Goal: Information Seeking & Learning: Check status

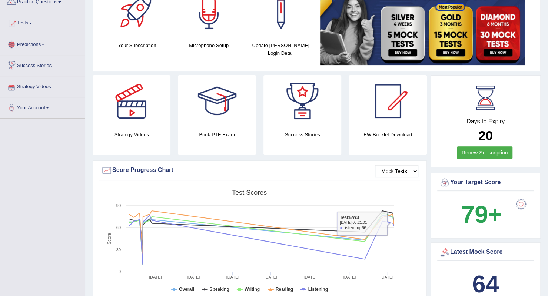
scroll to position [111, 0]
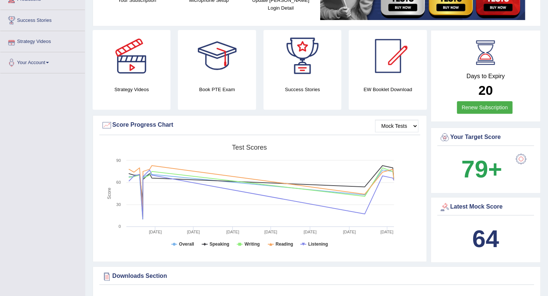
click at [485, 238] on b "64" at bounding box center [485, 238] width 27 height 27
click at [487, 237] on b "64" at bounding box center [485, 238] width 27 height 27
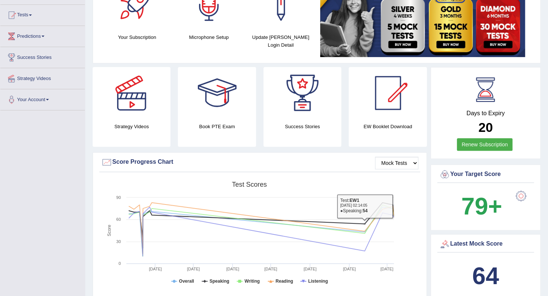
scroll to position [0, 0]
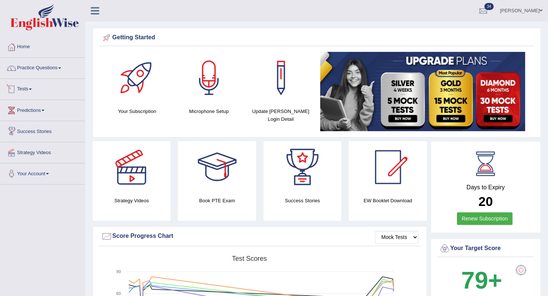
click at [27, 90] on link "Tests" at bounding box center [42, 88] width 85 height 19
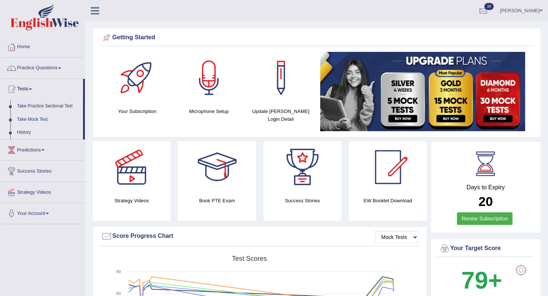
click at [24, 129] on link "History" at bounding box center [48, 132] width 69 height 13
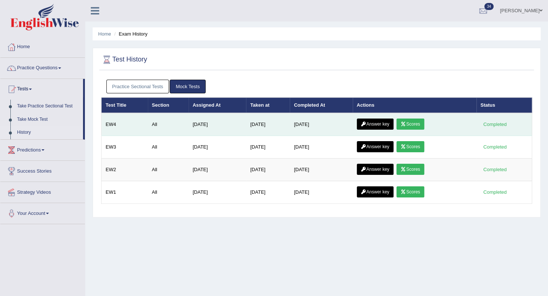
click at [406, 122] on icon at bounding box center [404, 124] width 6 height 4
click at [364, 126] on link "Answer key" at bounding box center [375, 124] width 37 height 11
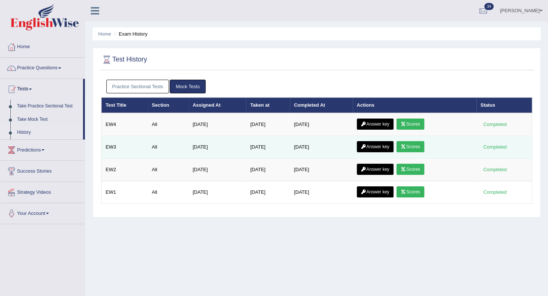
click at [365, 145] on icon at bounding box center [364, 147] width 6 height 4
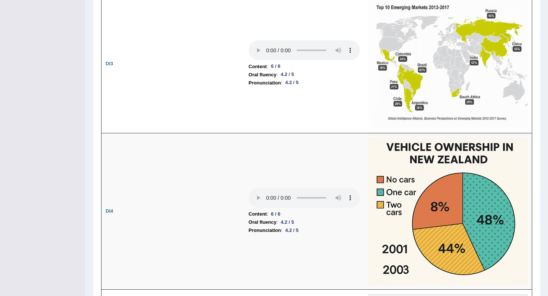
scroll to position [1261, 0]
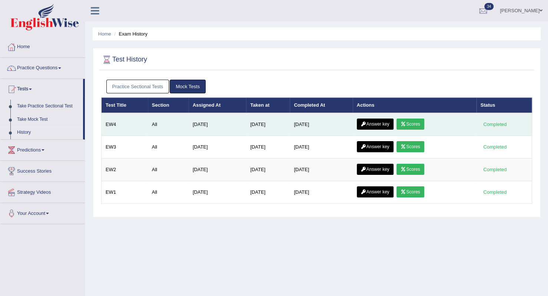
click at [379, 121] on link "Answer key" at bounding box center [375, 124] width 37 height 11
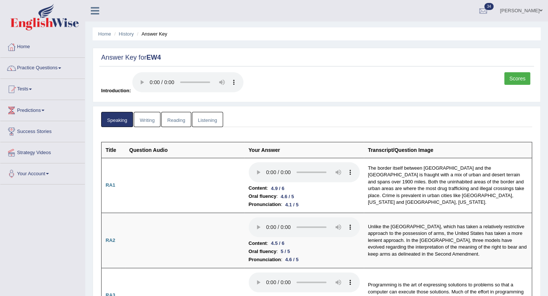
click at [155, 119] on link "Writing" at bounding box center [147, 119] width 27 height 15
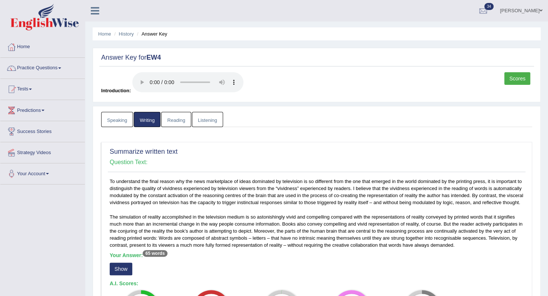
click at [171, 118] on link "Reading" at bounding box center [176, 119] width 30 height 15
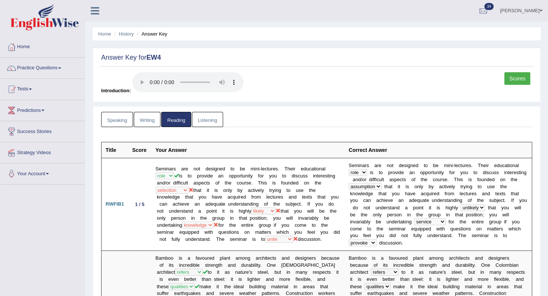
click at [205, 123] on link "Listening" at bounding box center [207, 119] width 31 height 15
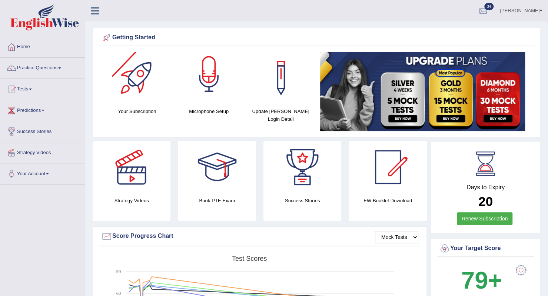
scroll to position [111, 0]
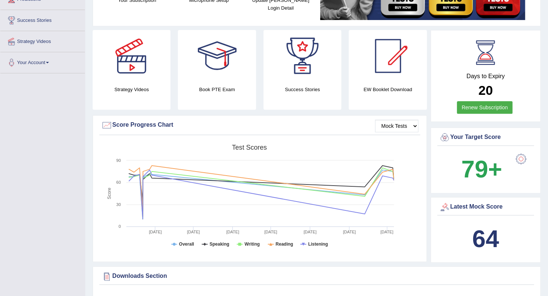
click at [476, 243] on b "64" at bounding box center [485, 238] width 27 height 27
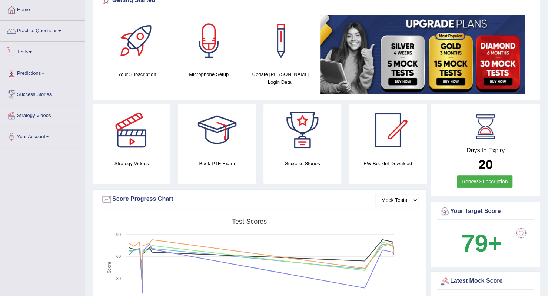
scroll to position [0, 0]
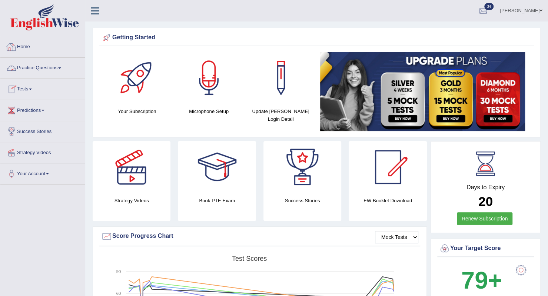
click at [27, 49] on link "Home" at bounding box center [42, 46] width 85 height 19
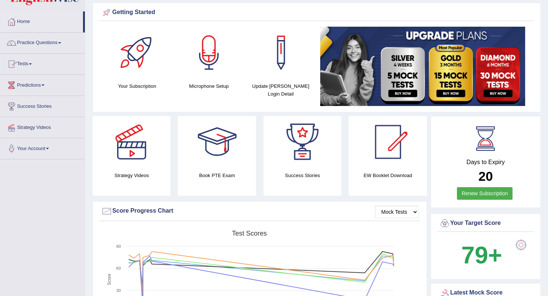
scroll to position [37, 0]
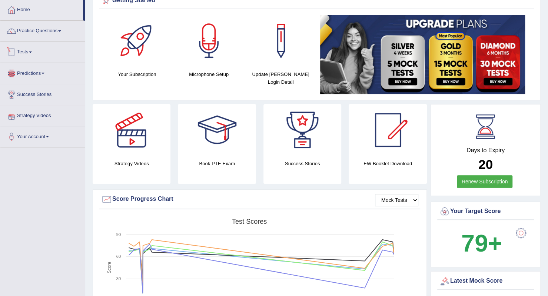
click at [36, 52] on link "Tests" at bounding box center [42, 51] width 85 height 19
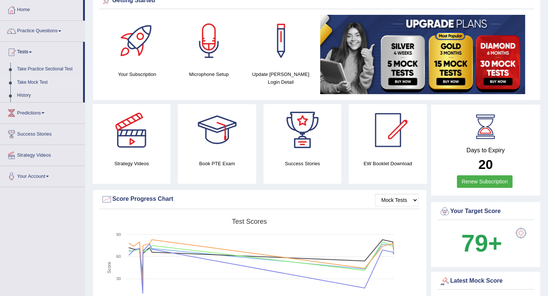
click at [32, 84] on link "Take Mock Test" at bounding box center [48, 82] width 69 height 13
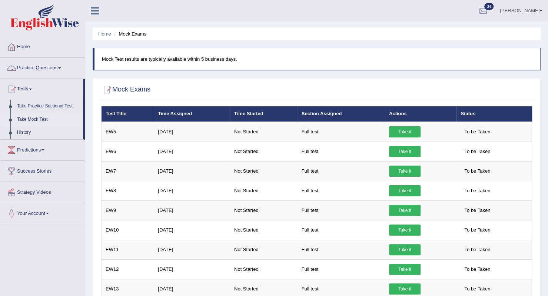
click at [61, 68] on span at bounding box center [59, 67] width 3 height 1
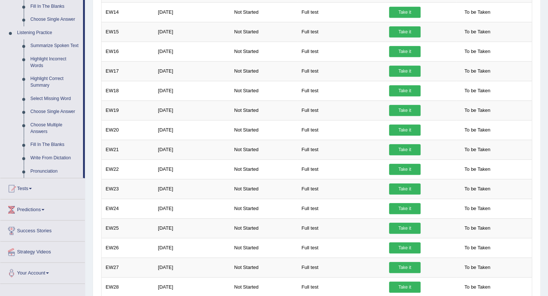
scroll to position [445, 0]
